Goal: Information Seeking & Learning: Learn about a topic

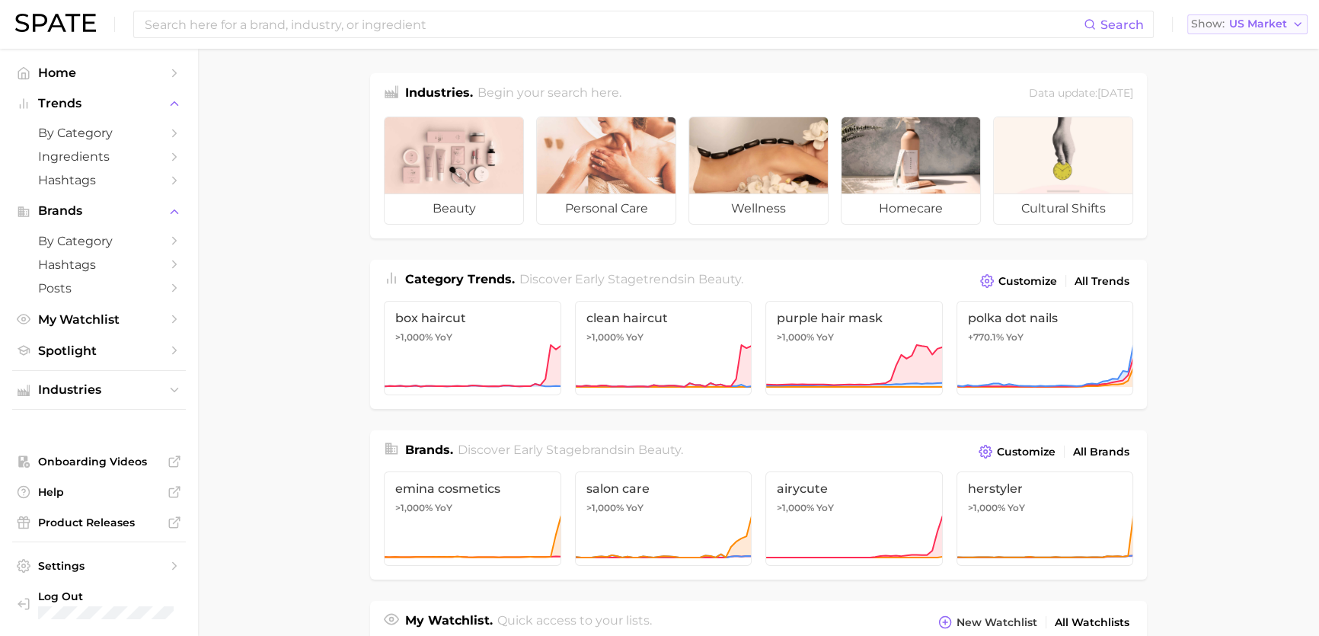
click at [1239, 21] on span "US Market" at bounding box center [1258, 24] width 58 height 8
click at [1213, 159] on span "[GEOGRAPHIC_DATA]" at bounding box center [1254, 158] width 118 height 13
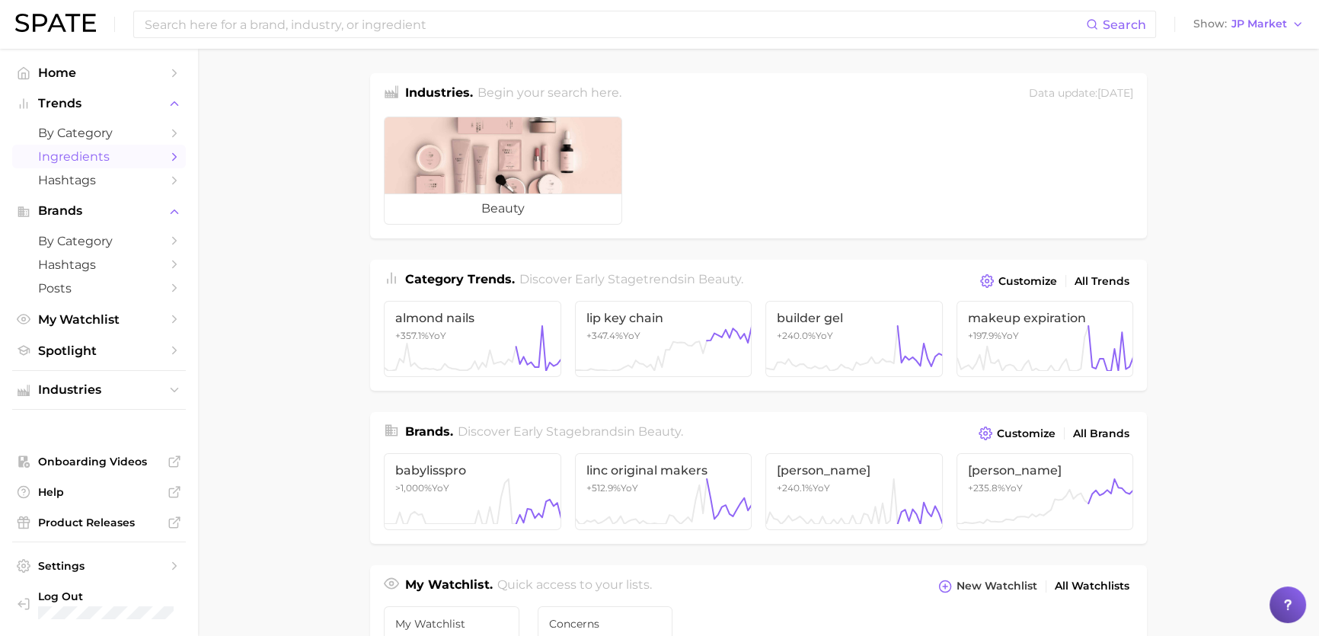
click at [165, 152] on link "Ingredients" at bounding box center [99, 157] width 174 height 24
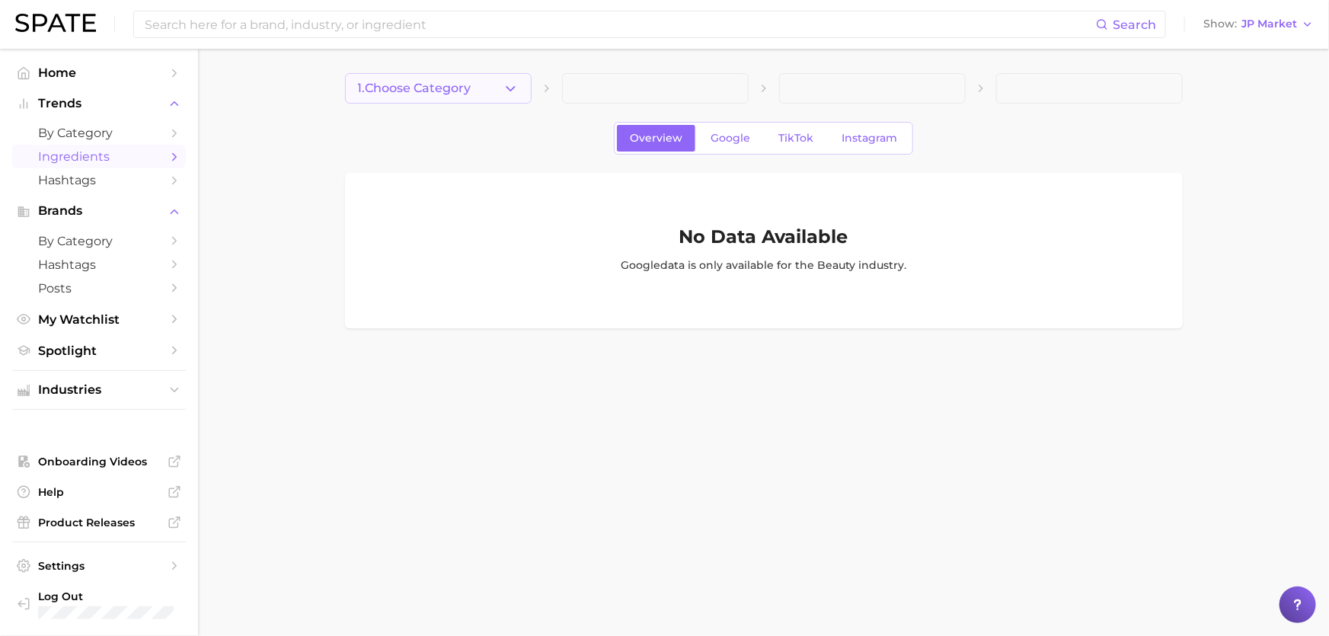
click at [474, 94] on button "1. Choose Category" at bounding box center [438, 88] width 187 height 30
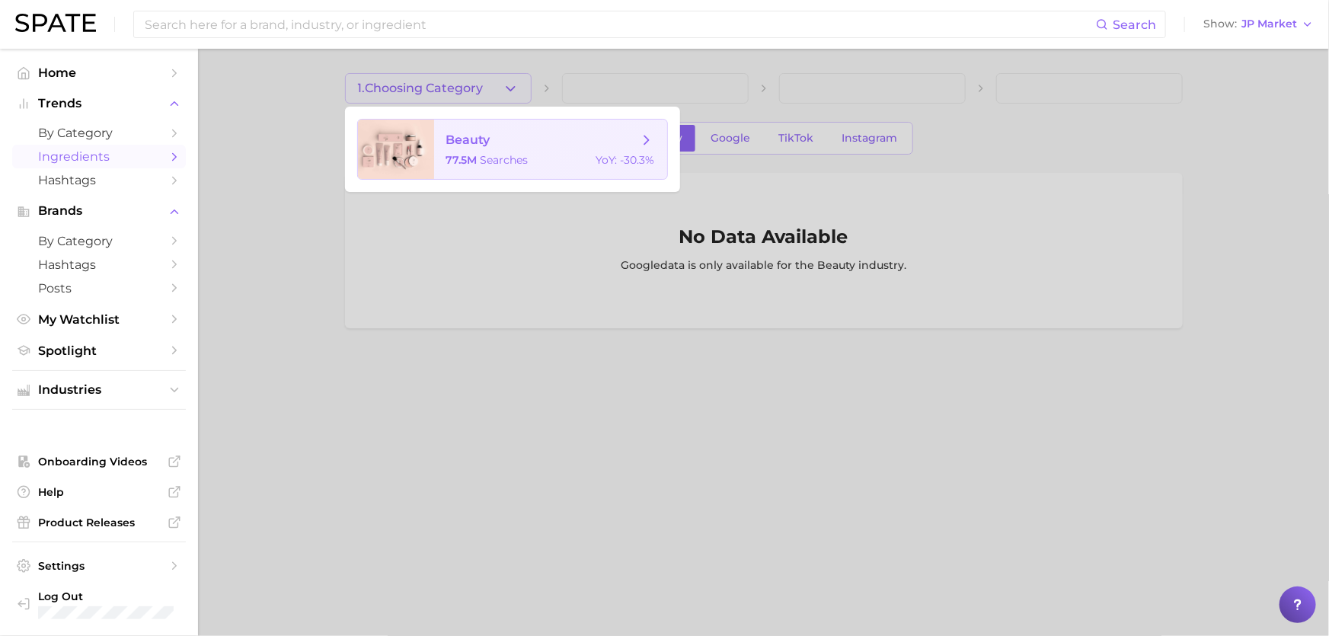
click at [501, 150] on span "beauty 77.5m searches YoY : -30.3%" at bounding box center [550, 149] width 233 height 59
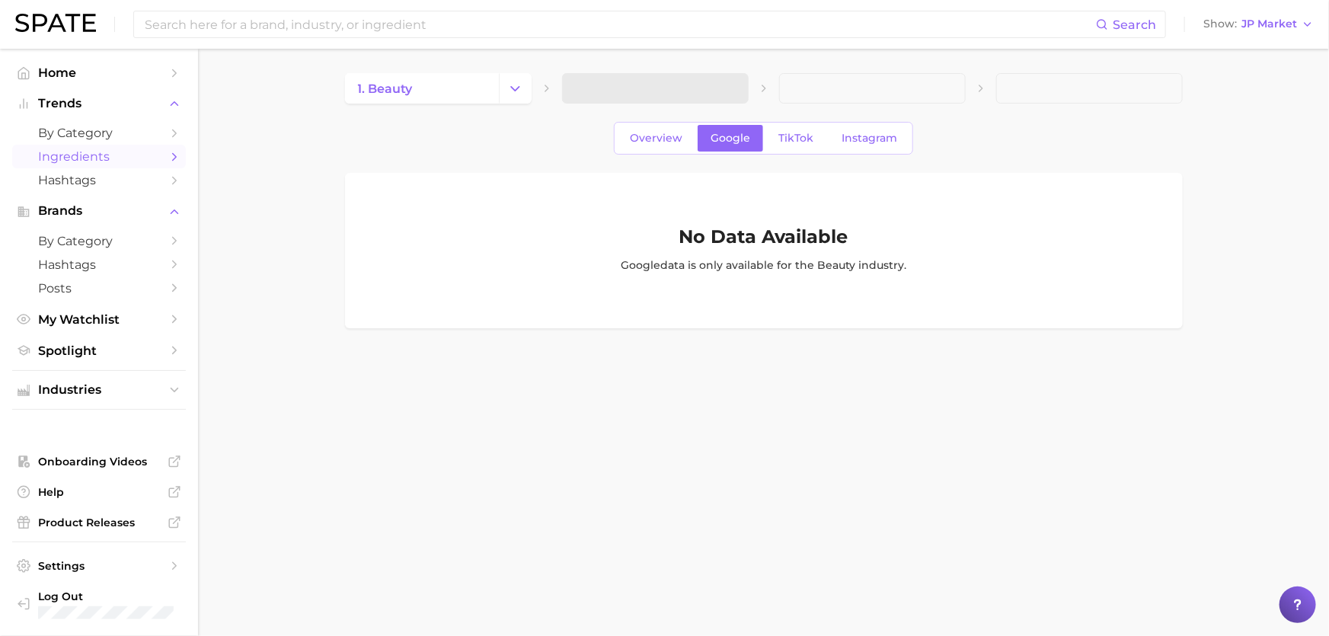
click at [663, 77] on span at bounding box center [655, 88] width 187 height 30
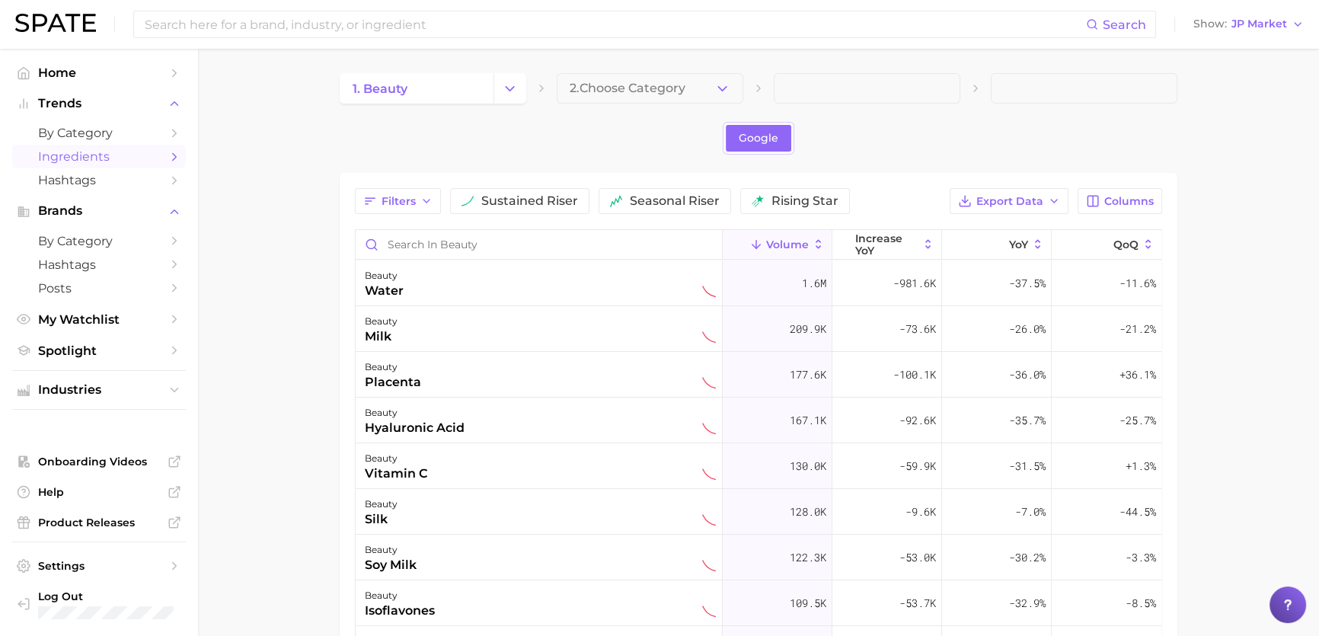
click at [756, 69] on main "1. beauty 2. Choose Category Google Filters sustained riser seasonal riser risi…" at bounding box center [758, 503] width 1121 height 908
click at [729, 90] on icon "button" at bounding box center [722, 89] width 16 height 16
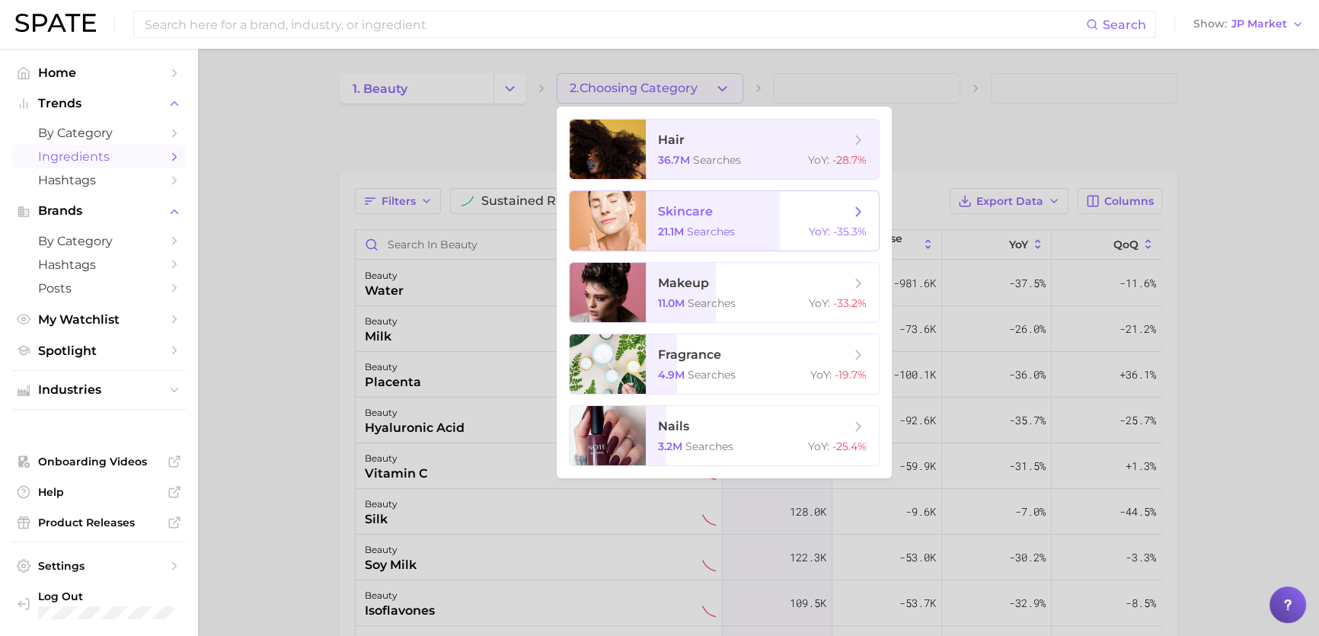
click at [691, 236] on span "searches" at bounding box center [711, 232] width 48 height 14
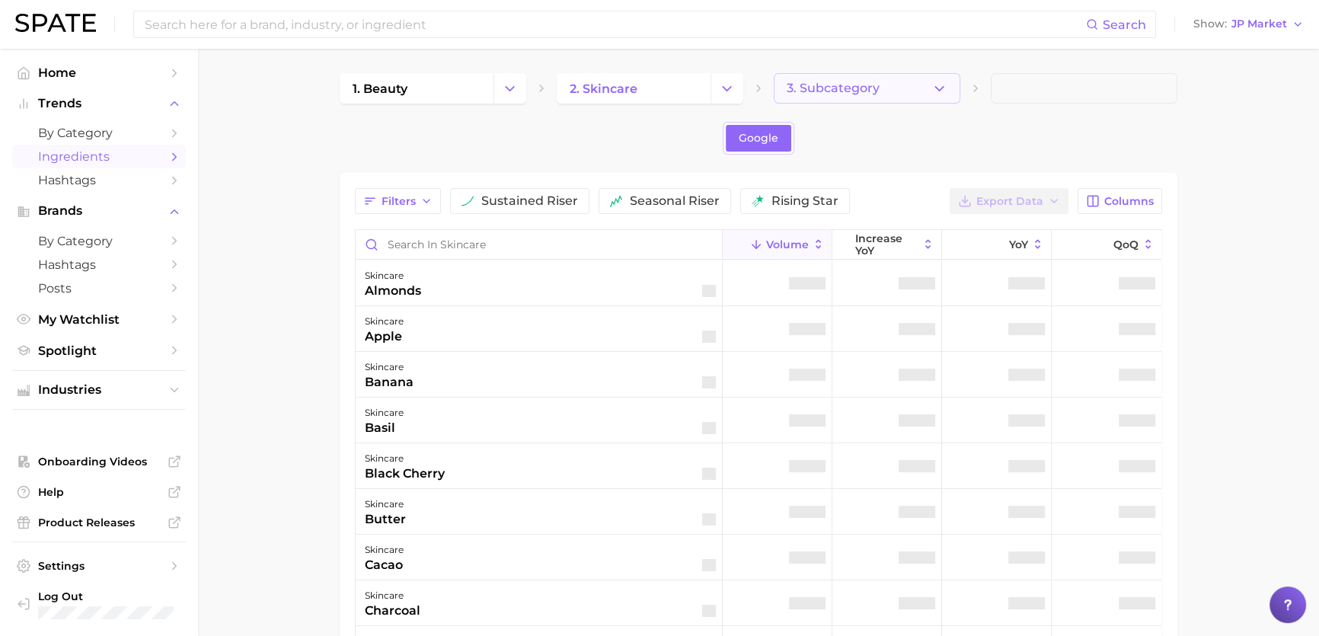
click at [931, 88] on icon "button" at bounding box center [939, 89] width 16 height 16
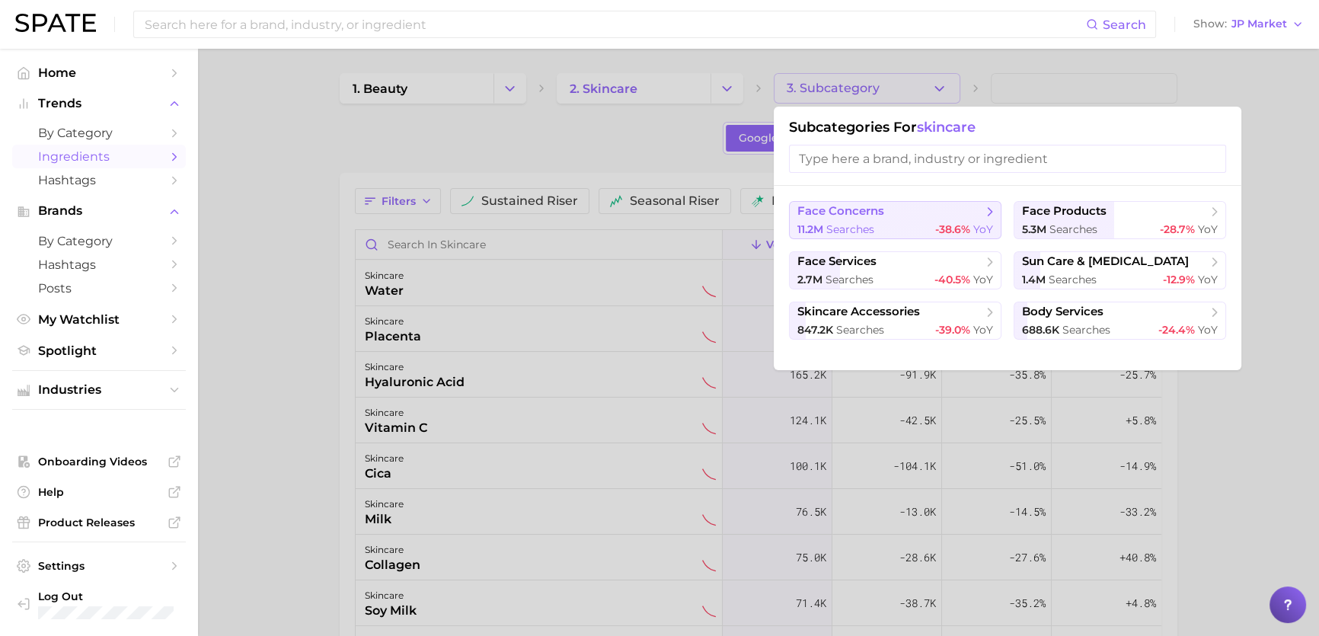
click at [888, 218] on span "face concerns" at bounding box center [889, 211] width 185 height 15
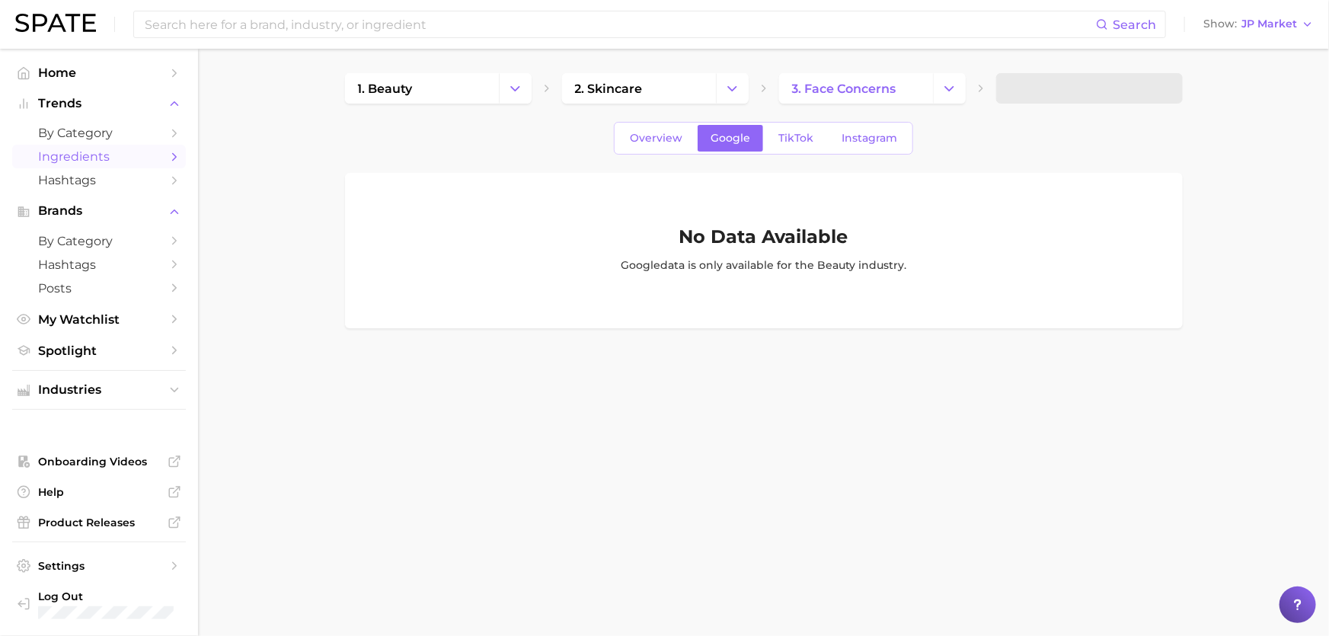
click at [1108, 91] on span at bounding box center [1089, 88] width 187 height 30
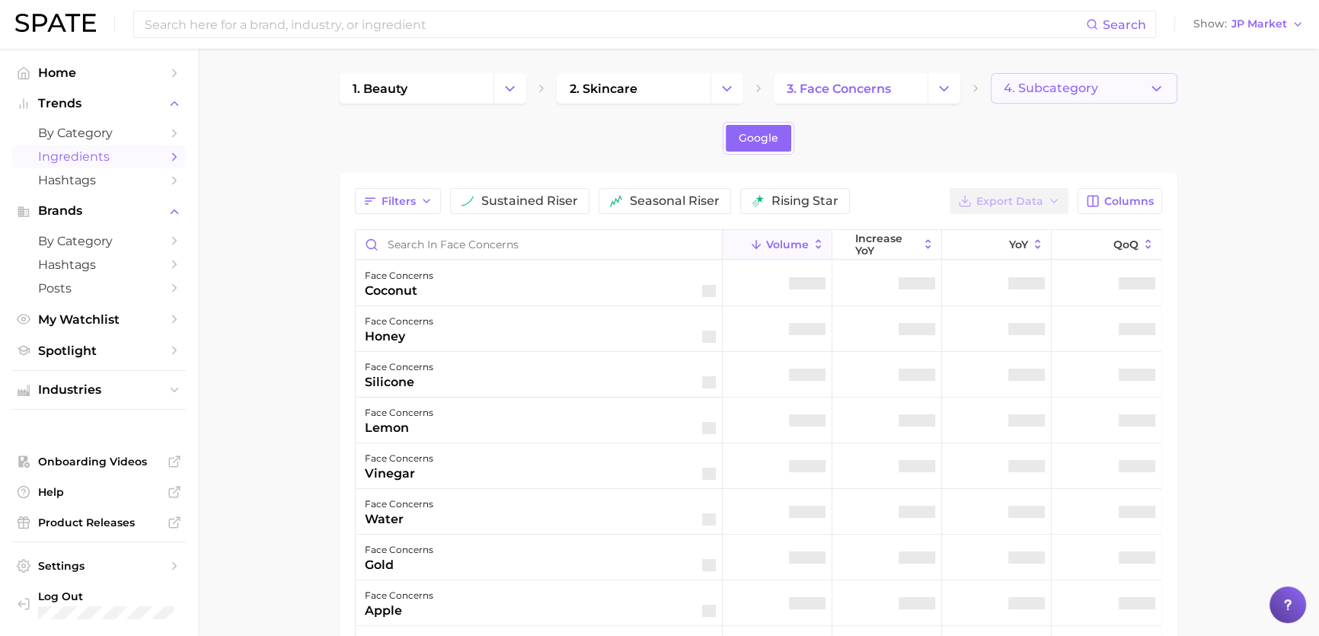
click at [1108, 88] on button "4. Subcategory" at bounding box center [1084, 88] width 187 height 30
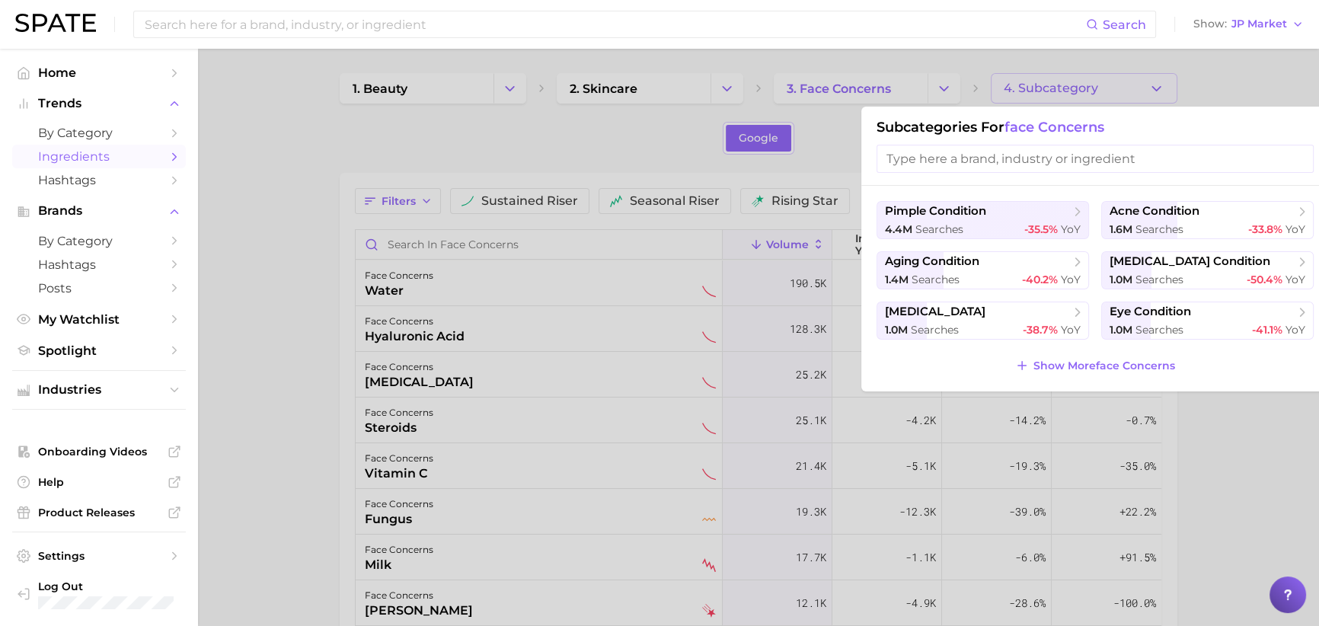
click at [1047, 171] on input "search" at bounding box center [1094, 159] width 437 height 28
type input "a"
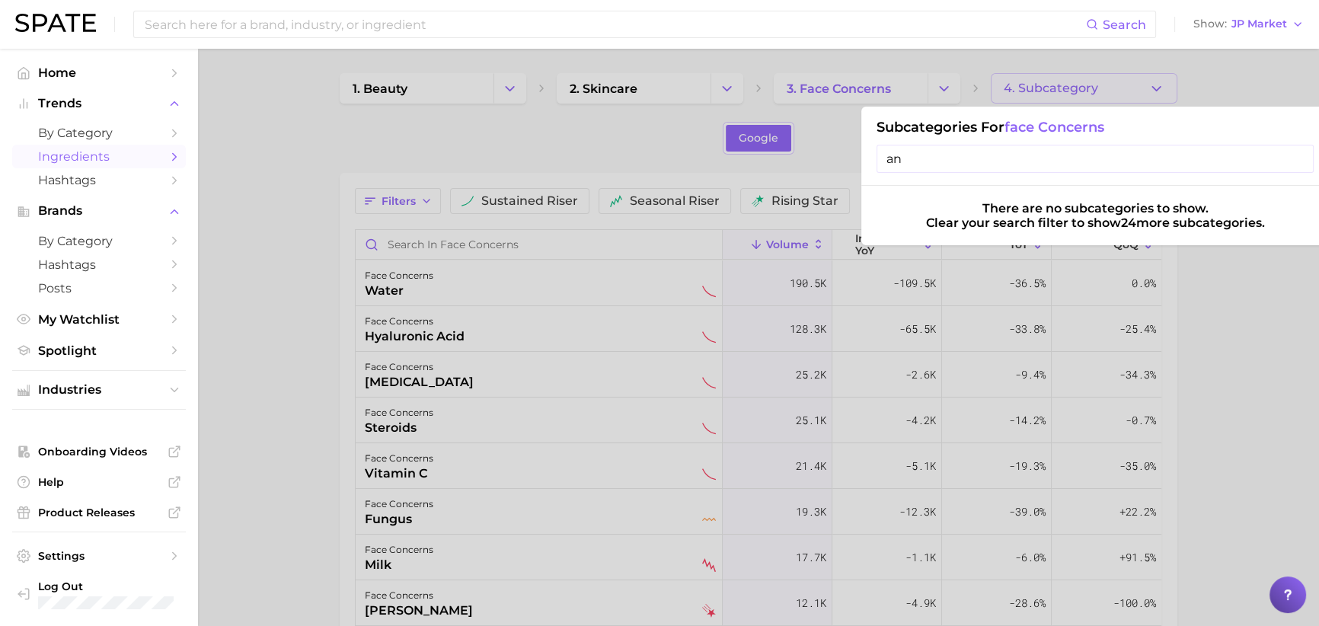
type input "a"
type input "o"
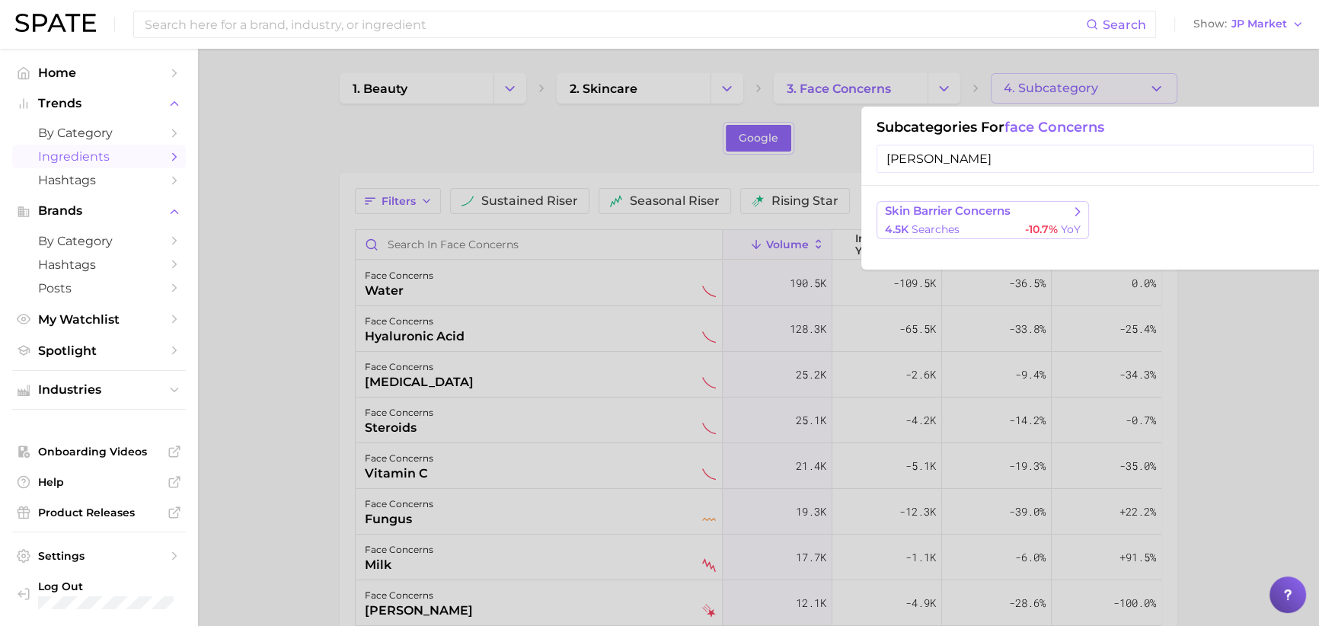
type input "[PERSON_NAME]"
click at [1020, 220] on button "skin barrier concerns 4.5k searches -10.7% YoY" at bounding box center [982, 220] width 212 height 38
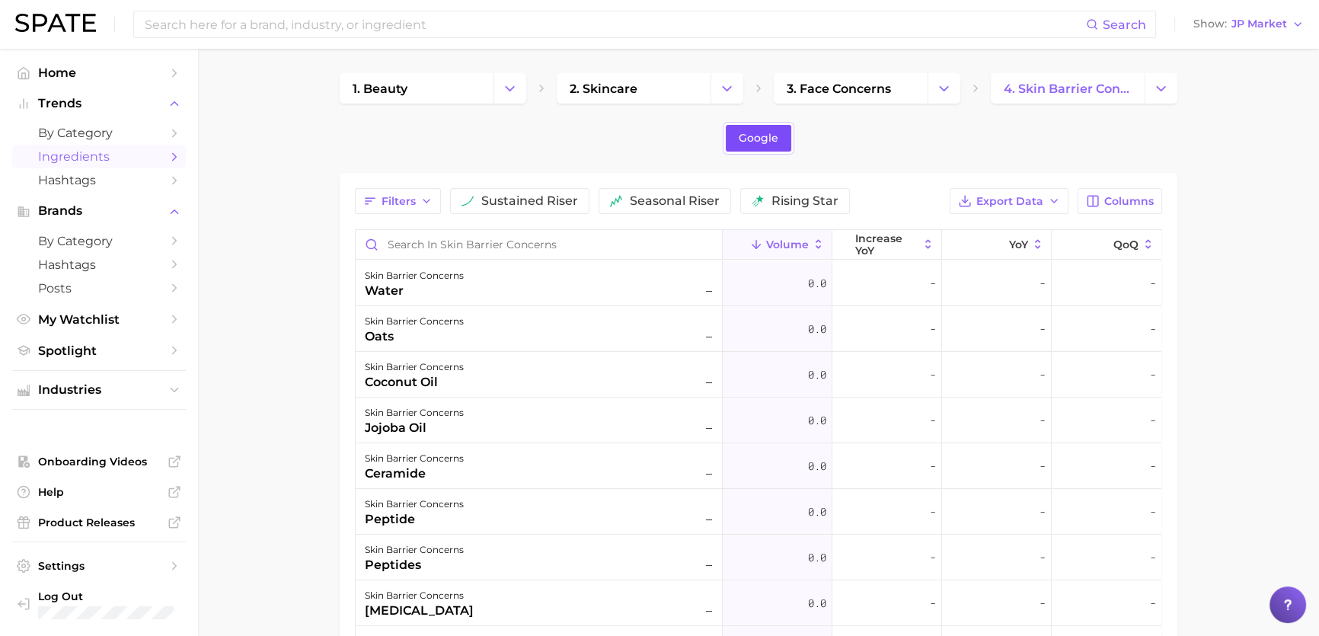
click at [784, 127] on link "Google" at bounding box center [758, 138] width 65 height 27
